Goal: Task Accomplishment & Management: Use online tool/utility

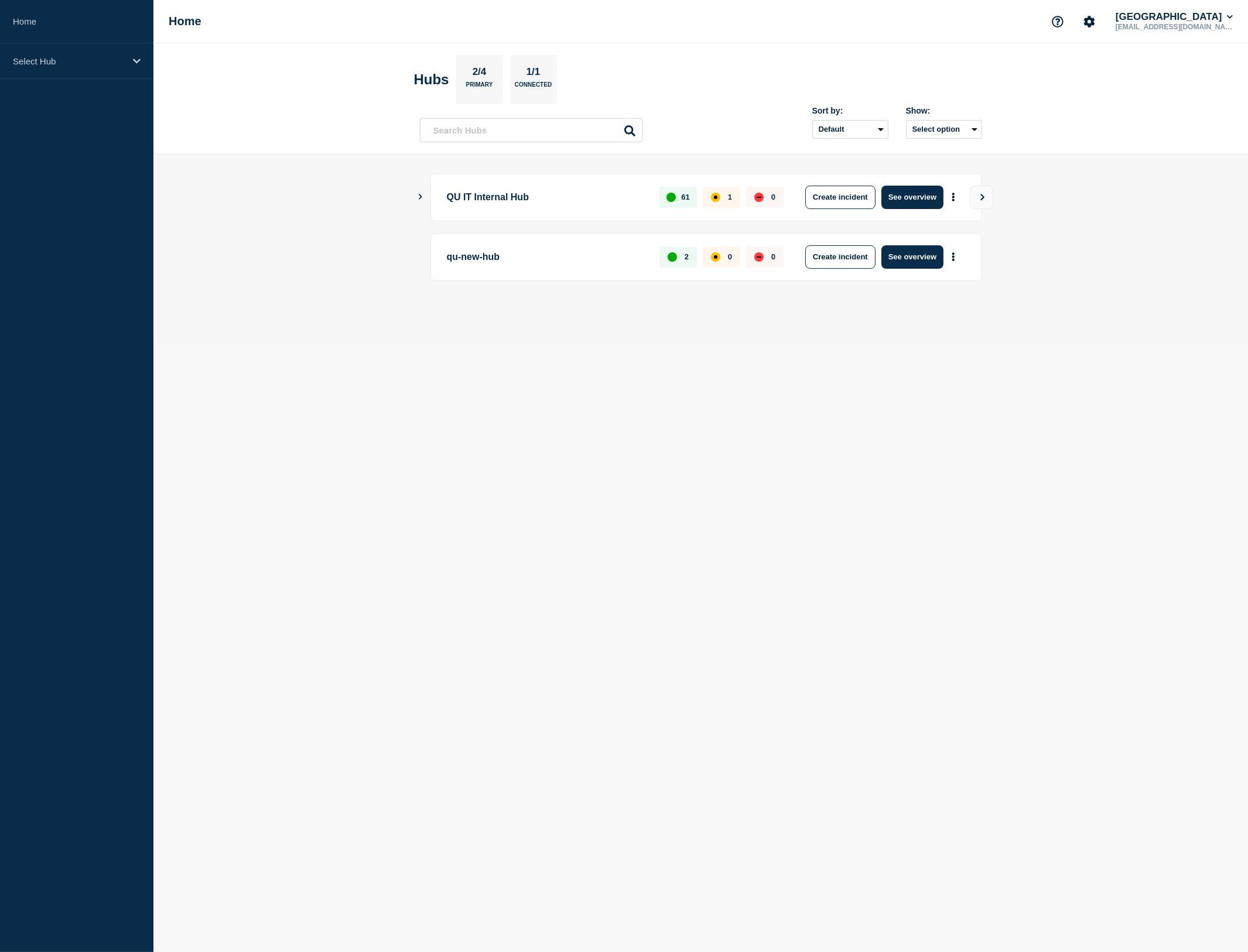
click at [419, 197] on icon "Show Connected Hubs" at bounding box center [420, 197] width 8 height 6
click at [39, 61] on p "Select Hub" at bounding box center [69, 61] width 113 height 10
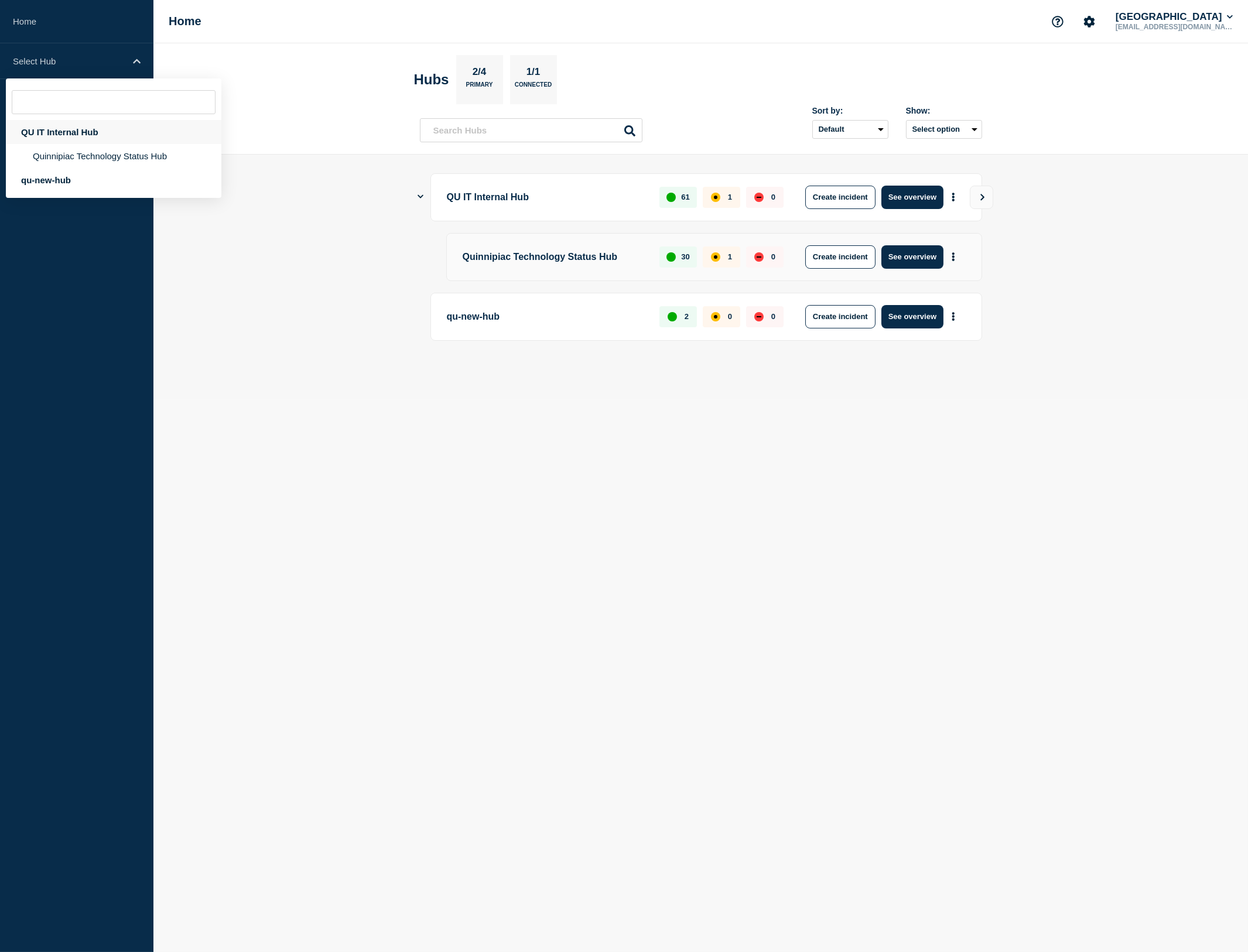
click at [71, 132] on div "QU IT Internal Hub" at bounding box center [114, 132] width 216 height 24
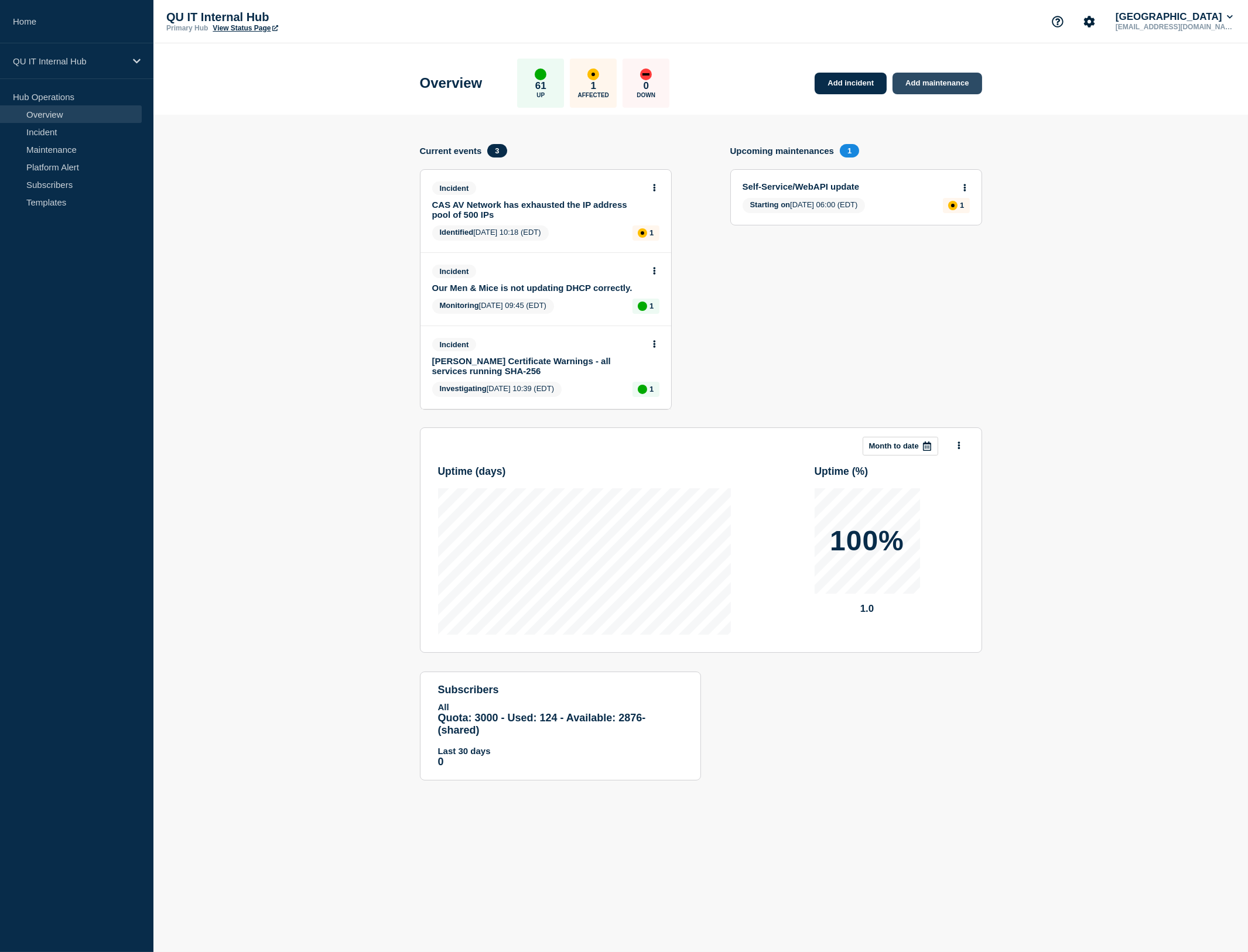
click at [931, 78] on link "Add maintenance" at bounding box center [937, 83] width 89 height 22
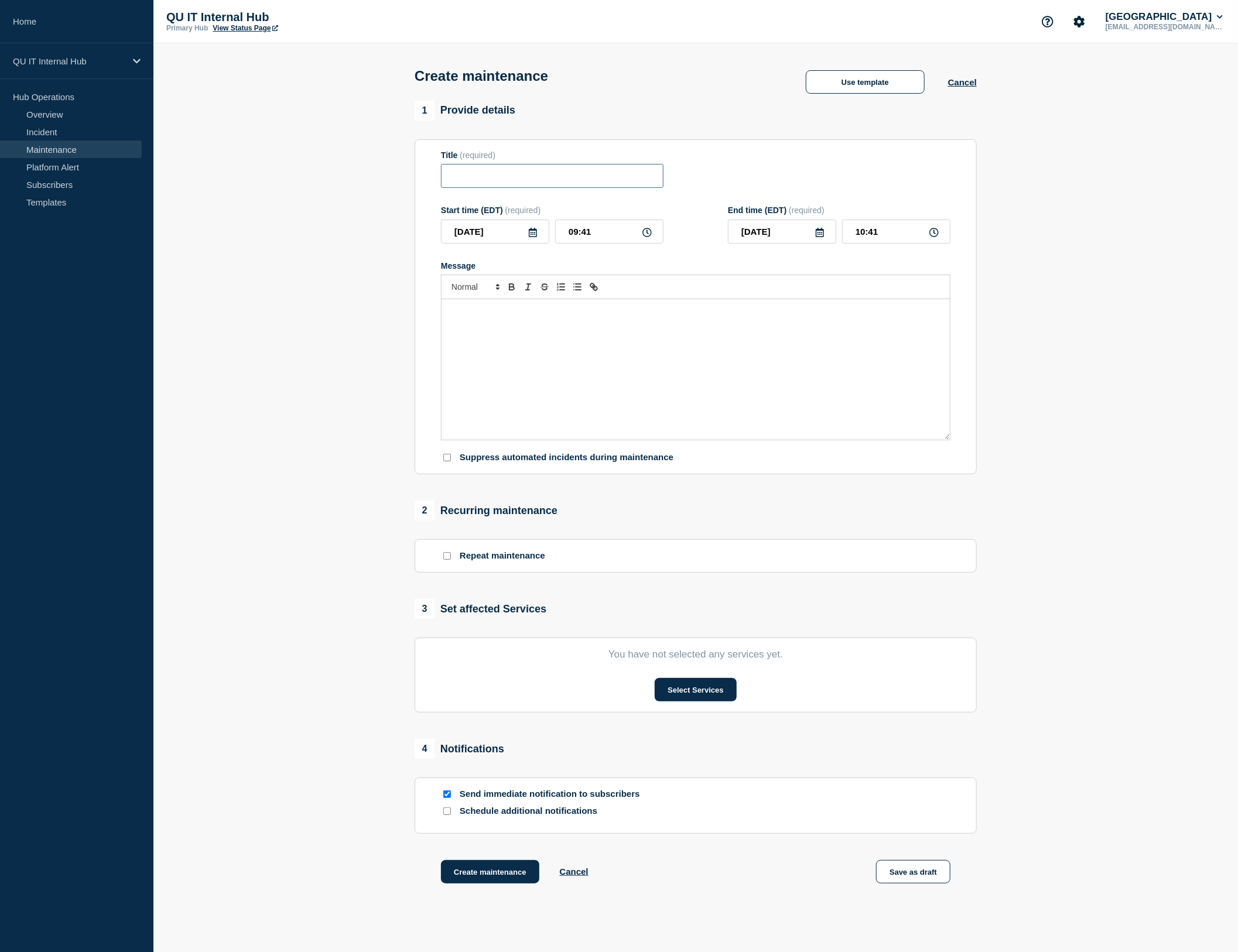
click at [493, 178] on input "Title" at bounding box center [552, 175] width 222 height 24
type input "Calendar.qu.edu - Transitioning to new Platform Today"
click at [587, 326] on div "Message" at bounding box center [696, 369] width 508 height 141
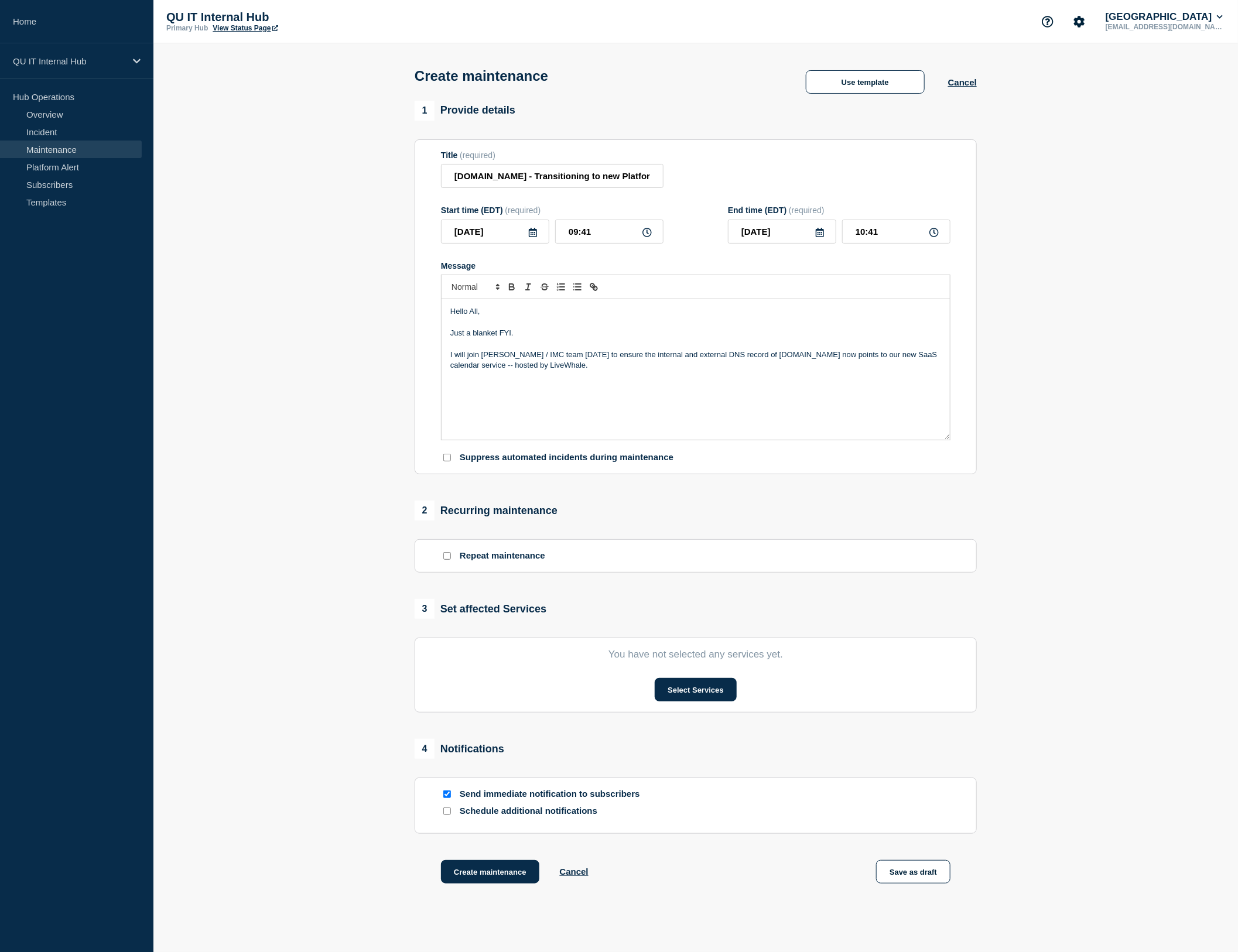
drag, startPoint x: 616, startPoint y: 376, endPoint x: 626, endPoint y: 374, distance: 10.2
click at [620, 376] on div "Hello All, Just a blanket FYI. I will join Jay / IMC team today to ensure the i…" at bounding box center [696, 369] width 508 height 141
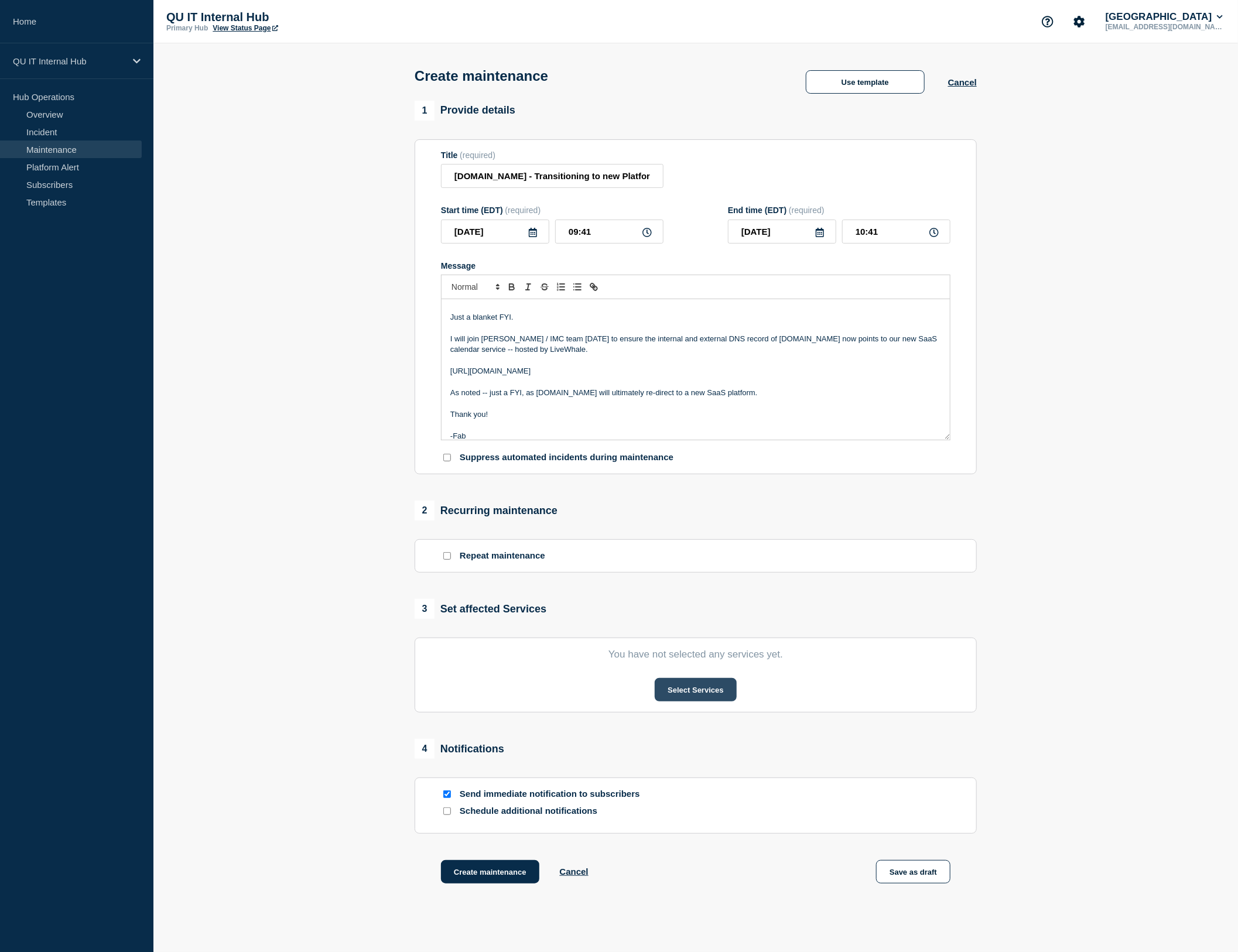
click at [704, 618] on button "Select Services" at bounding box center [696, 690] width 81 height 24
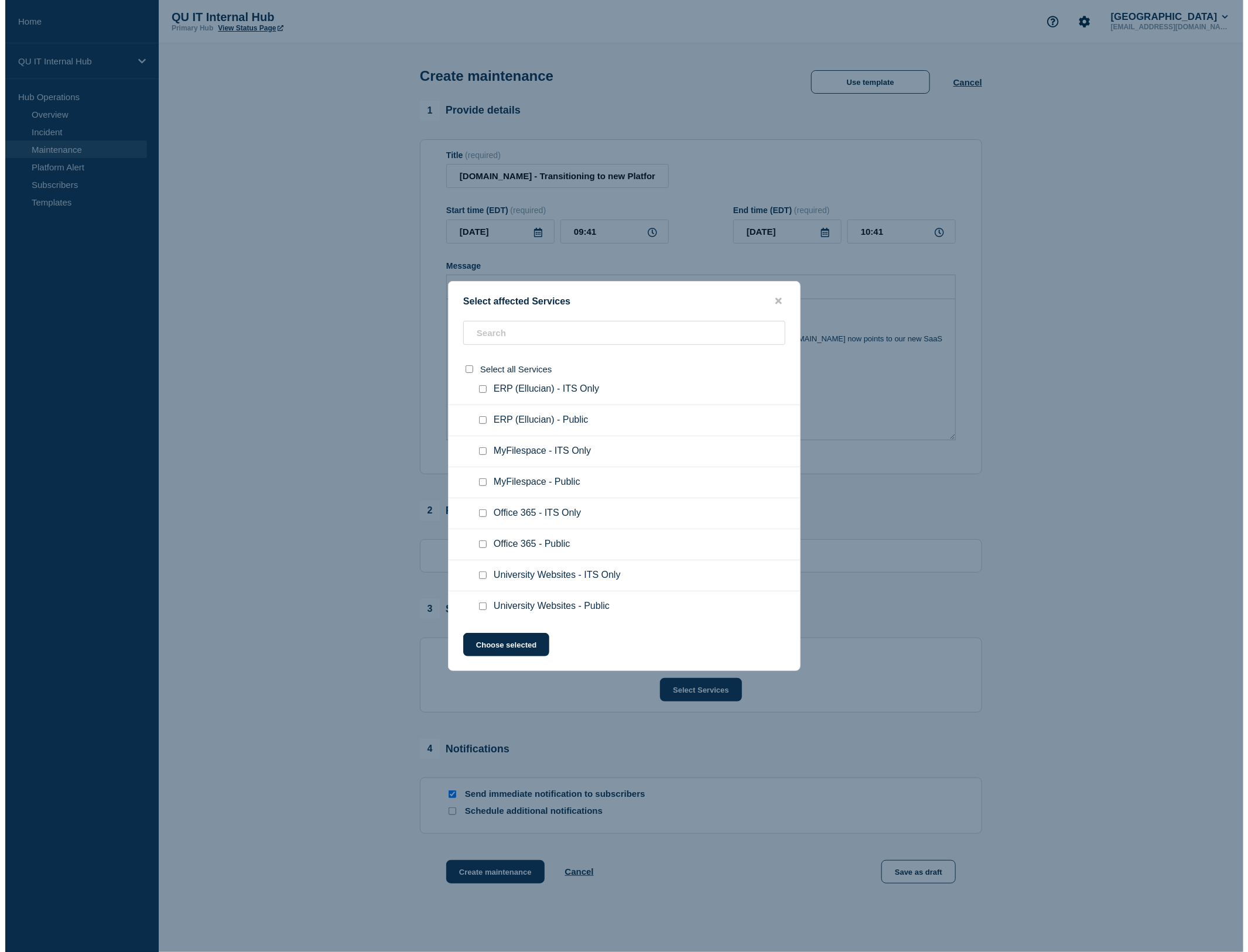
scroll to position [1913, 0]
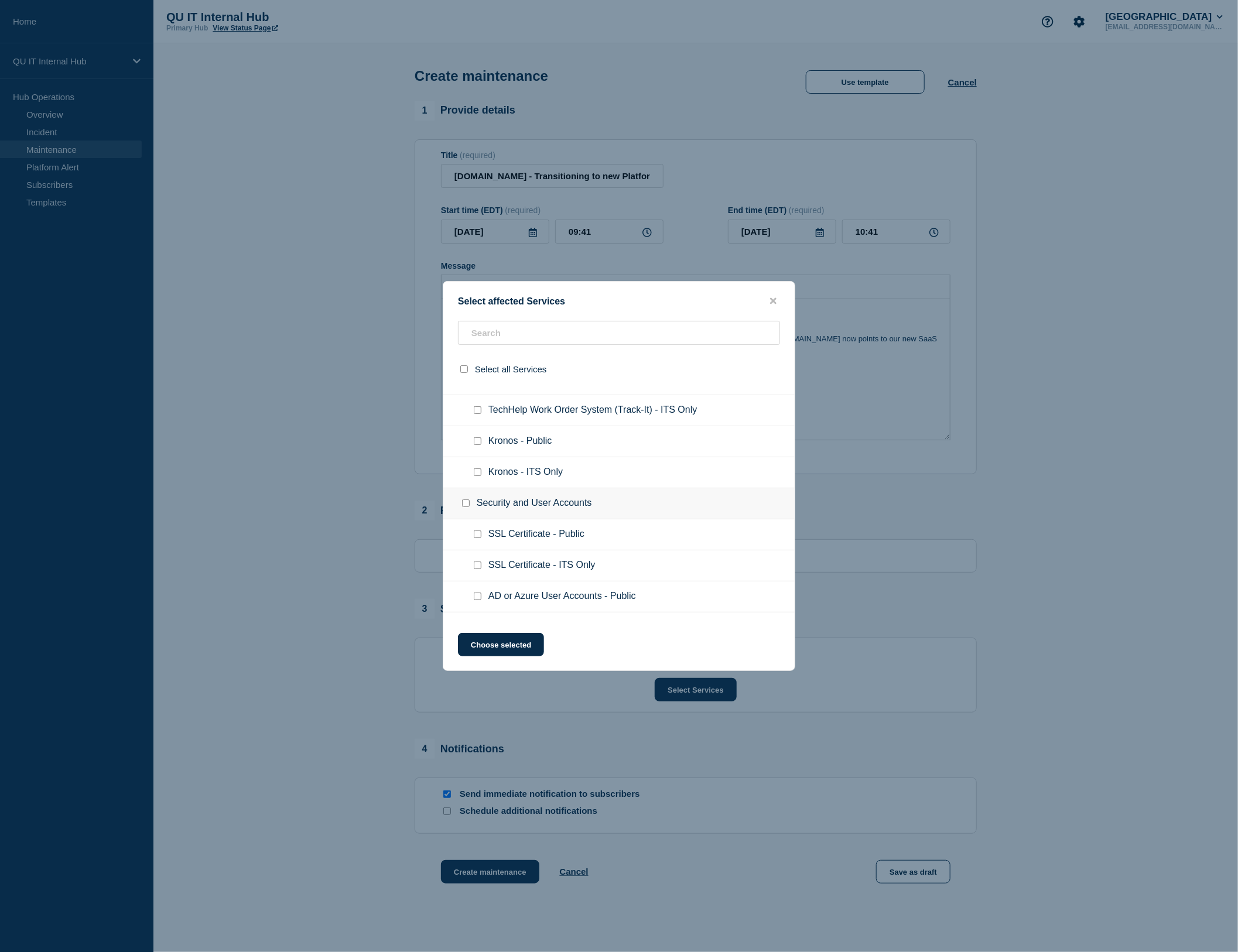
click at [481, 618] on div at bounding box center [480, 627] width 17 height 11
click at [475, 618] on input "AD or Azure User Accounts - ITS Only checkbox" at bounding box center [478, 627] width 8 height 8
checkbox input "true"
click at [494, 618] on button "Choose selected" at bounding box center [501, 644] width 86 height 24
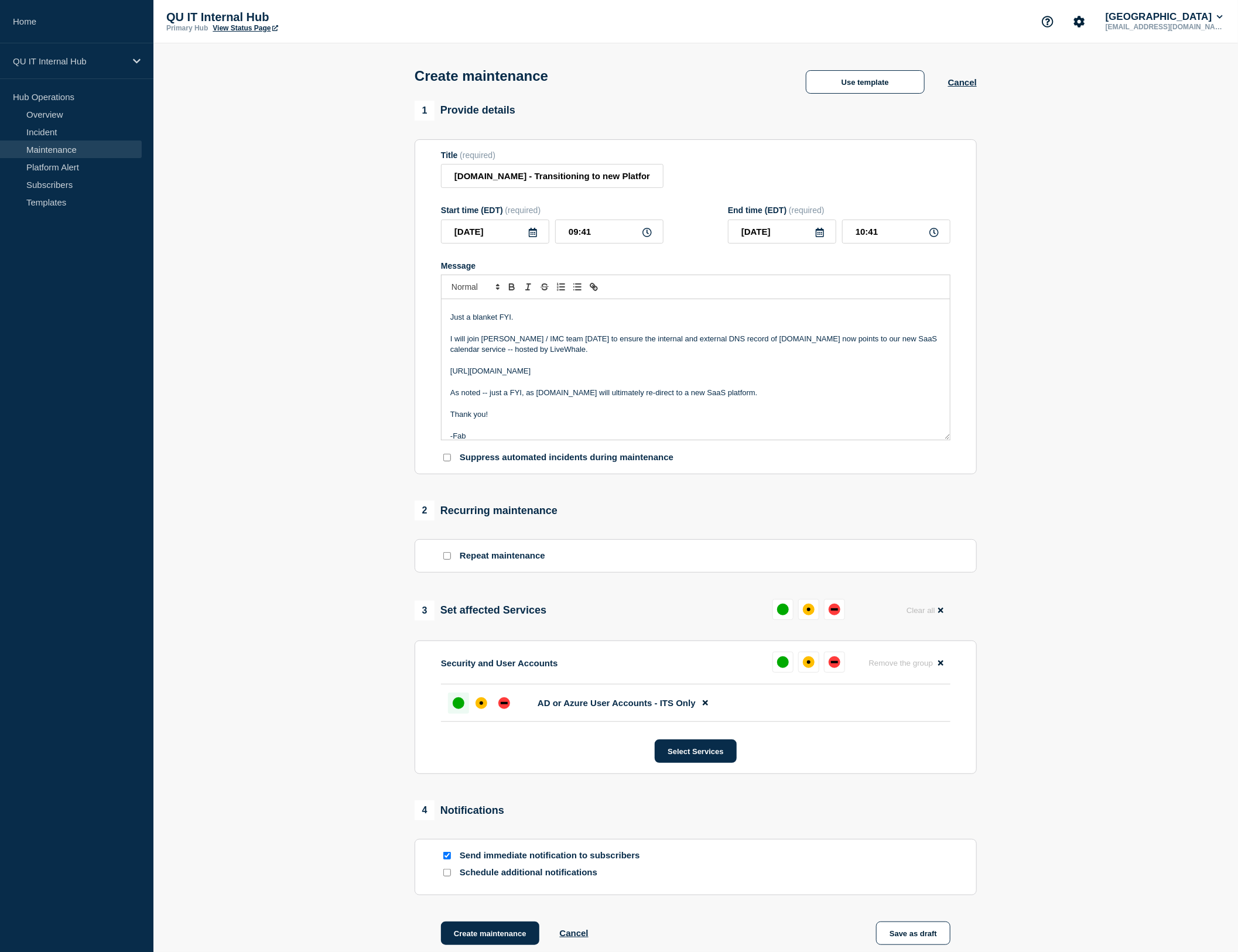
drag, startPoint x: 459, startPoint y: 711, endPoint x: 459, endPoint y: 717, distance: 6.0
click at [459, 618] on div "up" at bounding box center [458, 703] width 11 height 11
click at [510, 618] on button "Create maintenance" at bounding box center [490, 933] width 98 height 24
